Goal: Navigation & Orientation: Find specific page/section

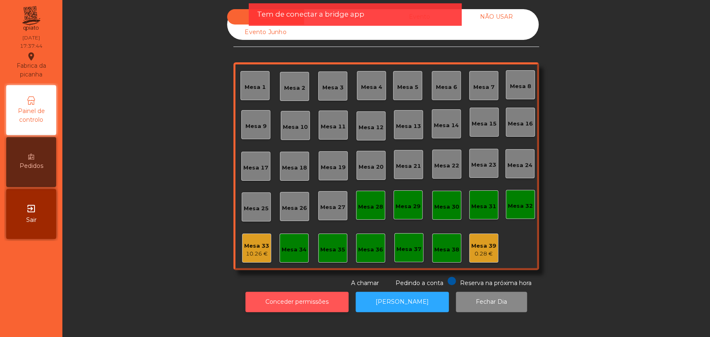
click at [296, 300] on button "Conceder permissões" at bounding box center [296, 302] width 103 height 20
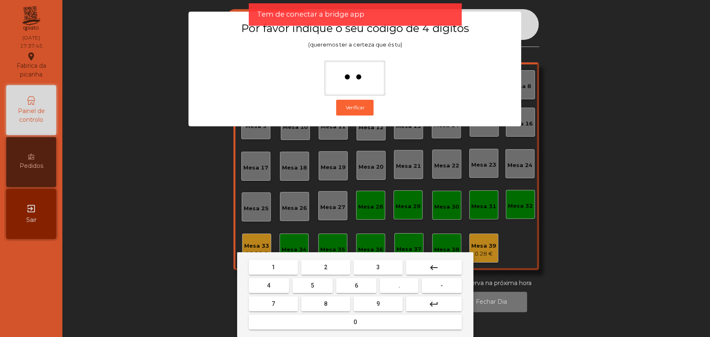
type input "***"
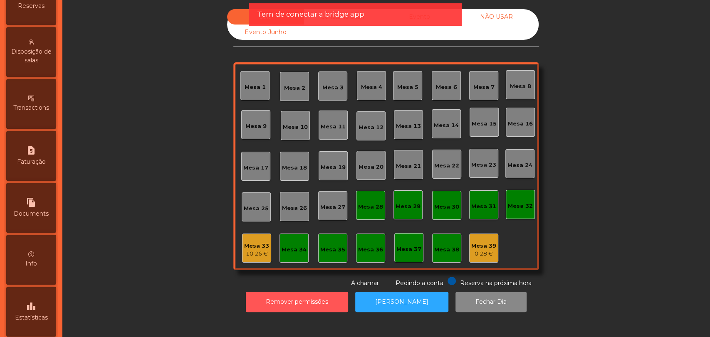
scroll to position [376, 0]
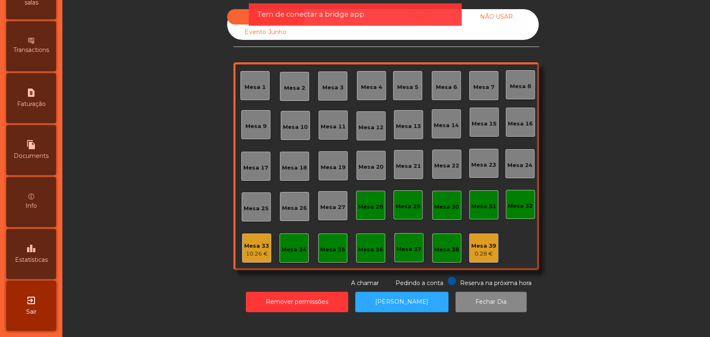
click at [33, 247] on icon "leaderboard" at bounding box center [31, 249] width 10 height 10
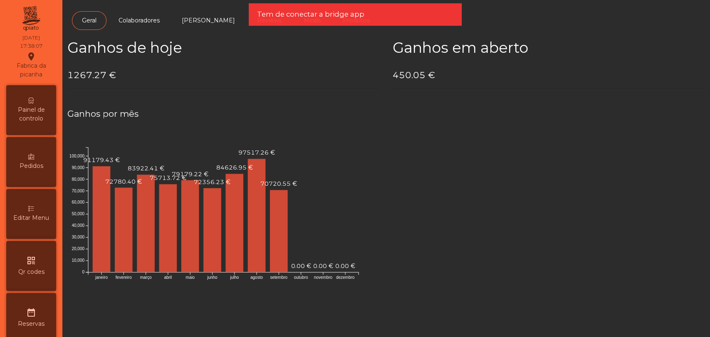
click at [29, 102] on div "Painel de controlo" at bounding box center [31, 110] width 50 height 50
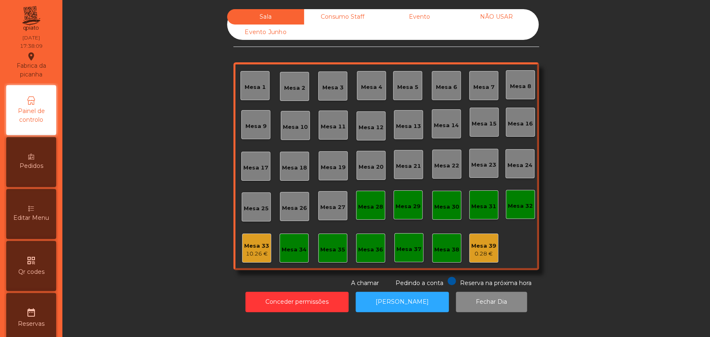
click at [246, 30] on div "Evento Junho" at bounding box center [265, 32] width 77 height 15
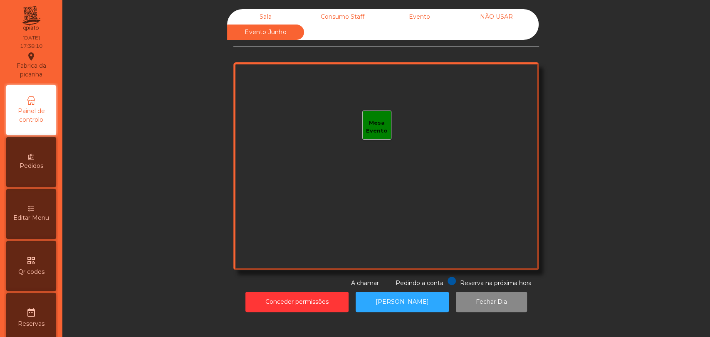
click at [415, 20] on div "Evento" at bounding box center [419, 16] width 77 height 15
